Goal: Check status: Check status

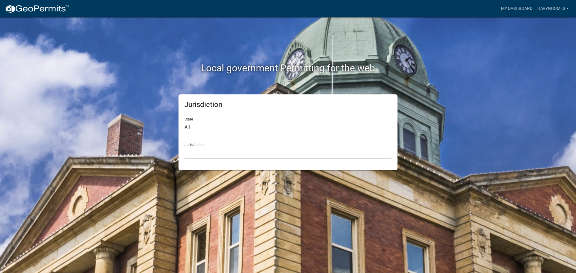
click at [279, 125] on select "All [US_STATE] [US_STATE] [US_STATE] [US_STATE] [US_STATE] [US_STATE] [US_STATE…" at bounding box center [287, 127] width 207 height 12
select select "[US_STATE]"
click at [184, 121] on select "All [US_STATE] [US_STATE] [US_STATE] [US_STATE] [US_STATE] [US_STATE] [US_STATE…" at bounding box center [287, 127] width 207 height 12
click at [228, 153] on select "City of [GEOGRAPHIC_DATA], [US_STATE] City of [GEOGRAPHIC_DATA], [US_STATE] Cit…" at bounding box center [287, 153] width 207 height 12
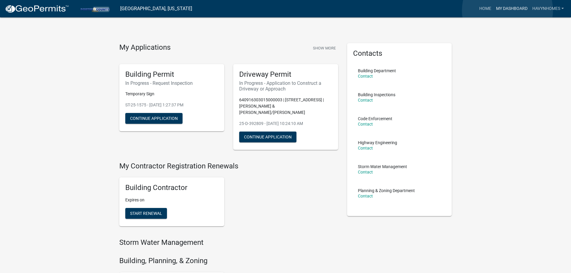
click at [508, 10] on link "My Dashboard" at bounding box center [512, 8] width 36 height 11
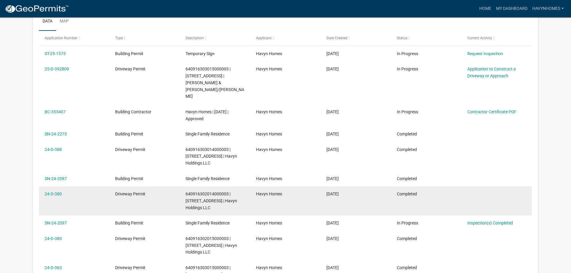
scroll to position [120, 0]
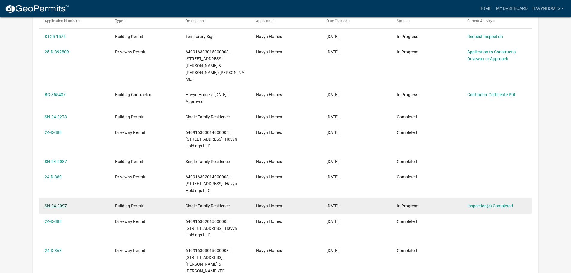
click at [61, 204] on link "SN-24-2097" at bounding box center [56, 206] width 22 height 5
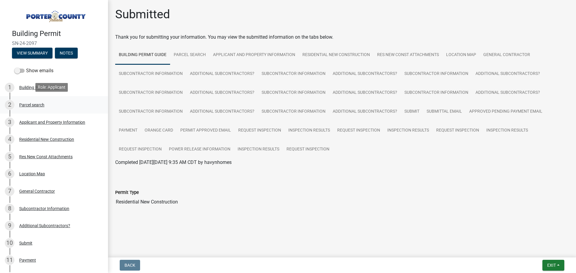
click at [49, 106] on div "2 Parcel search" at bounding box center [52, 105] width 94 height 10
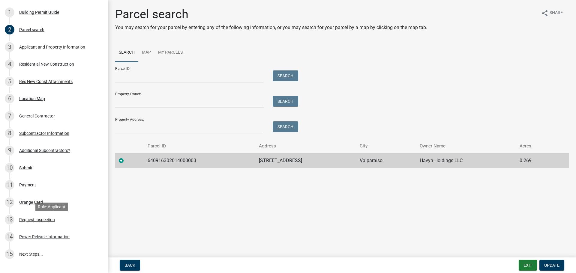
scroll to position [120, 0]
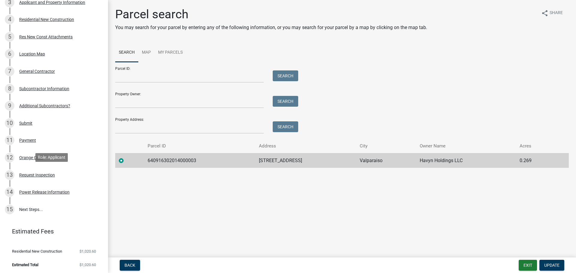
click at [67, 176] on div "13 Request Inspection" at bounding box center [52, 175] width 94 height 10
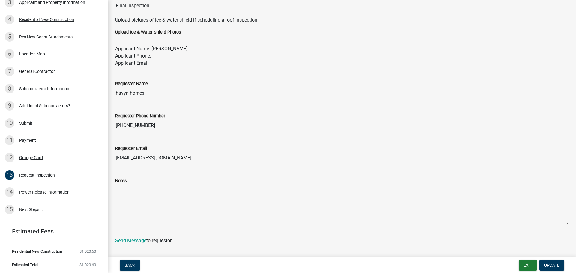
scroll to position [130, 0]
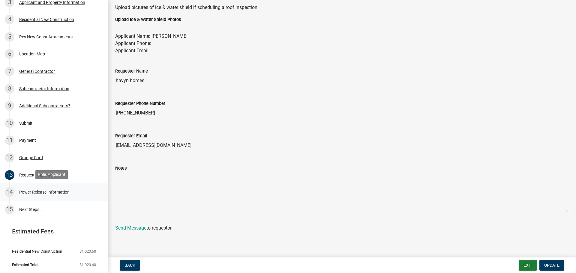
click at [58, 194] on div "14 Power Release Information" at bounding box center [52, 192] width 94 height 10
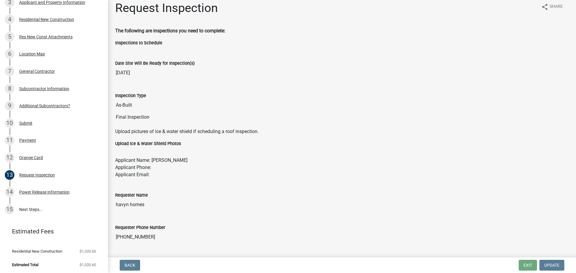
scroll to position [0, 0]
